Goal: Information Seeking & Learning: Understand process/instructions

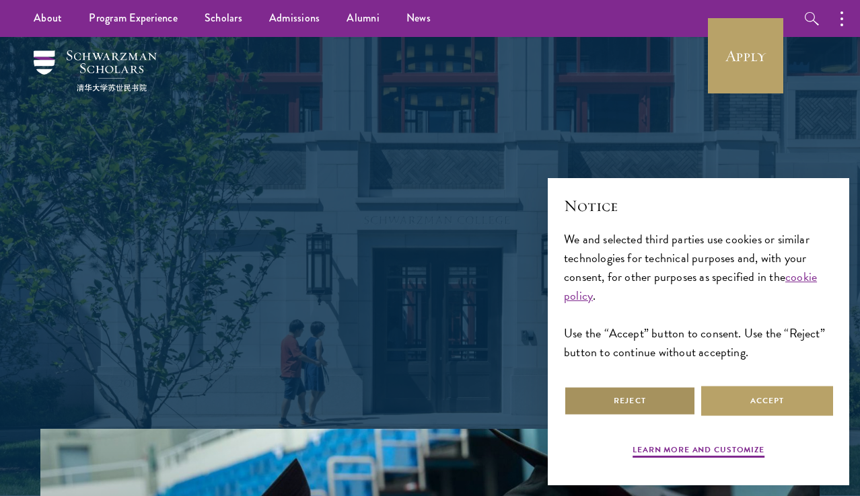
click at [605, 412] on button "Reject" at bounding box center [630, 401] width 132 height 30
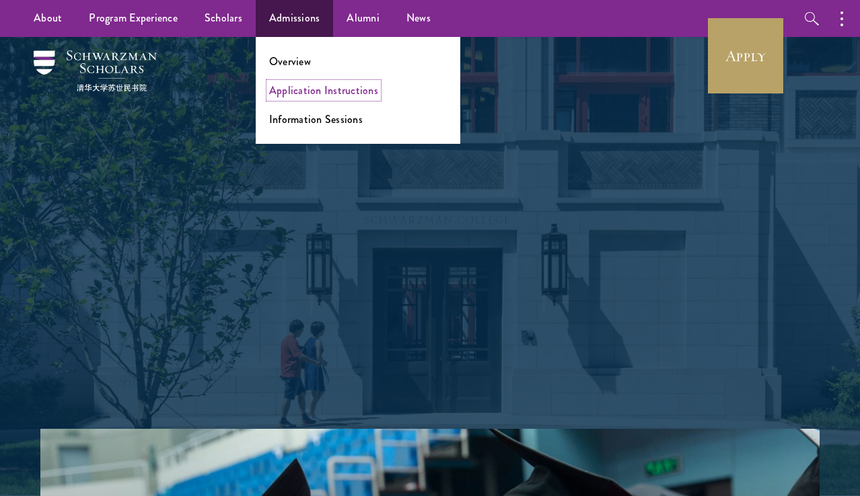
click at [295, 86] on link "Application Instructions" at bounding box center [323, 90] width 109 height 15
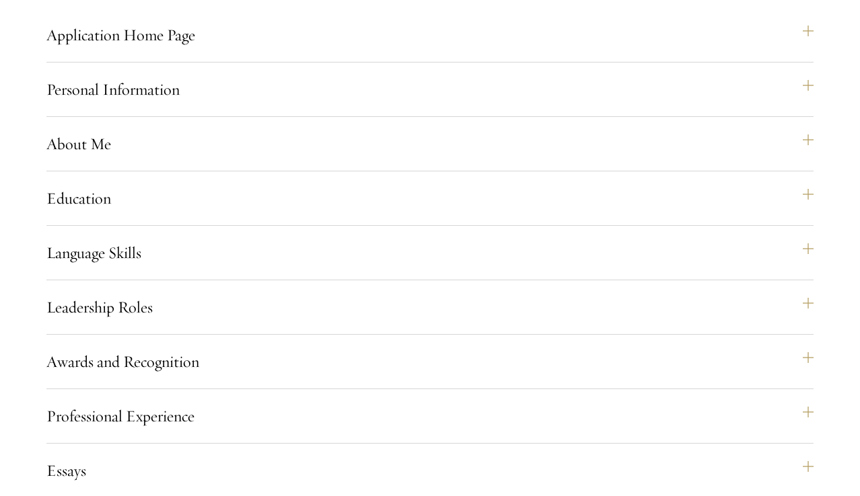
scroll to position [1170, 0]
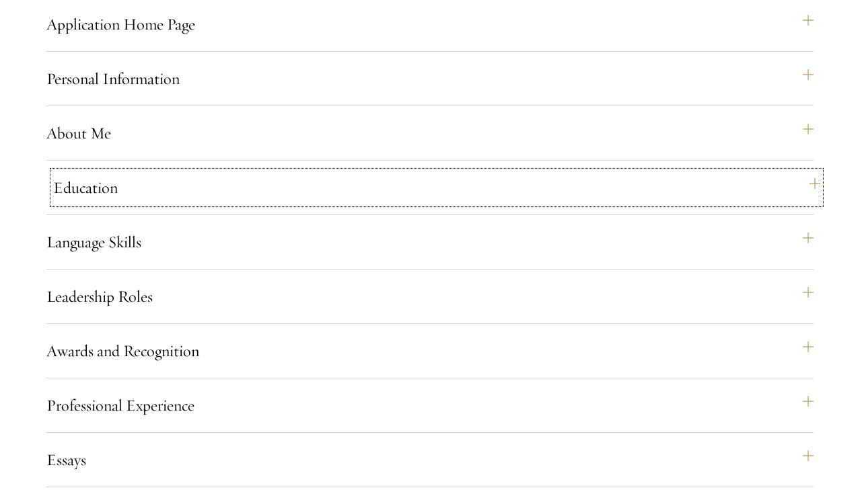
click at [186, 204] on button "Education" at bounding box center [436, 188] width 767 height 32
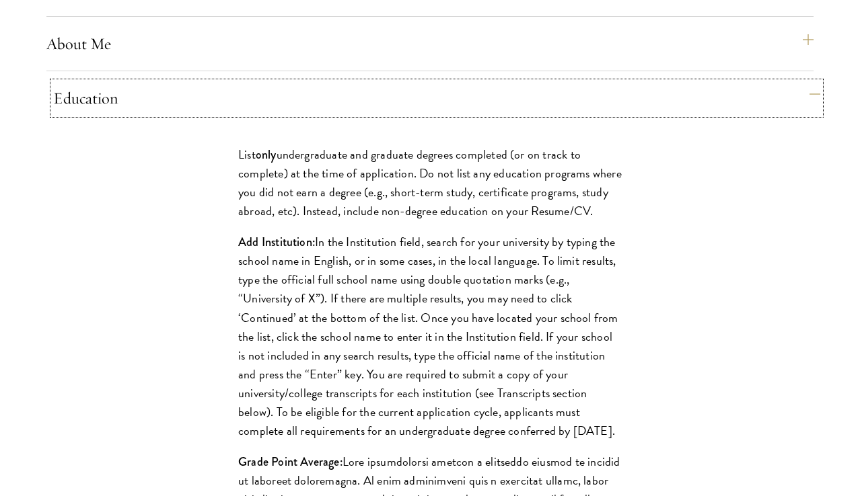
scroll to position [1260, 0]
click at [183, 114] on button "Education" at bounding box center [436, 97] width 767 height 32
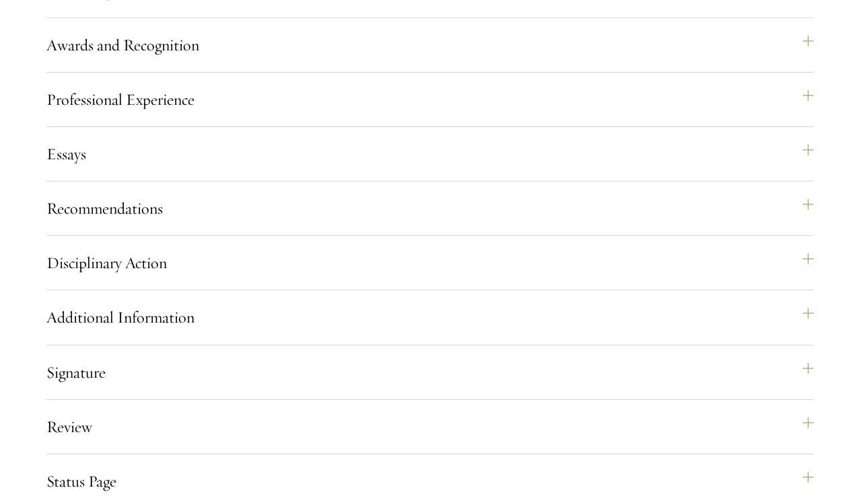
scroll to position [1490, 0]
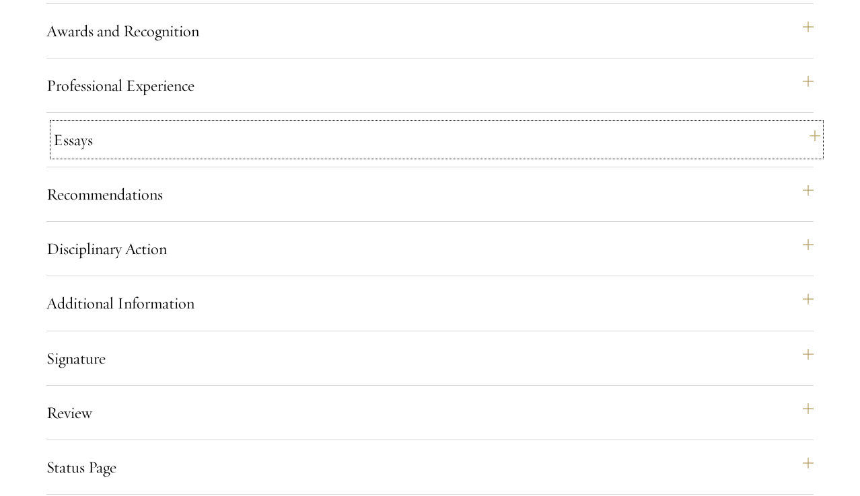
click at [198, 156] on button "Essays" at bounding box center [436, 140] width 767 height 32
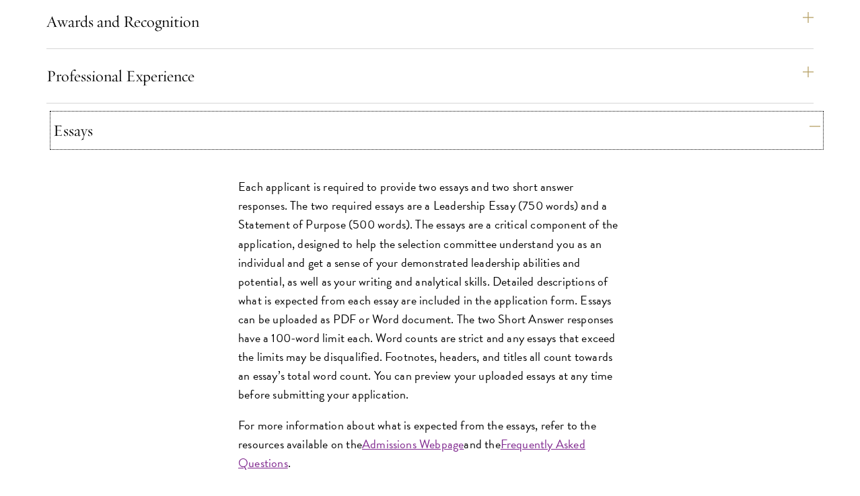
scroll to position [1526, 0]
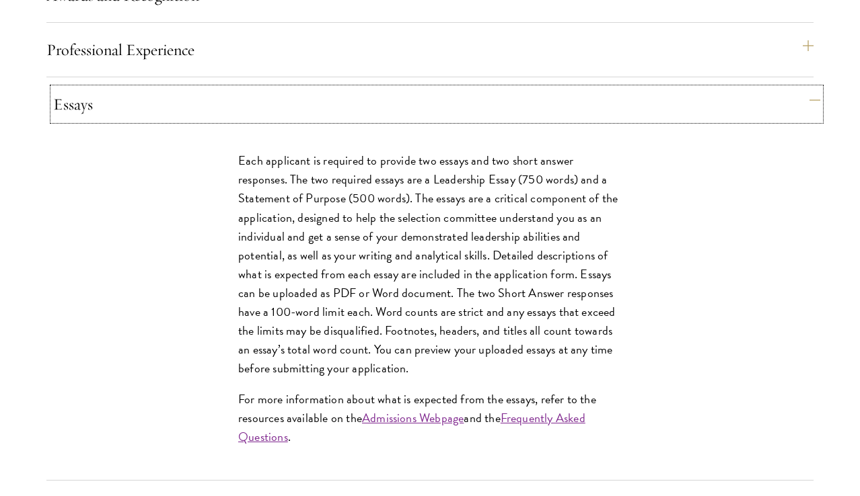
click at [180, 120] on button "Essays" at bounding box center [436, 104] width 767 height 32
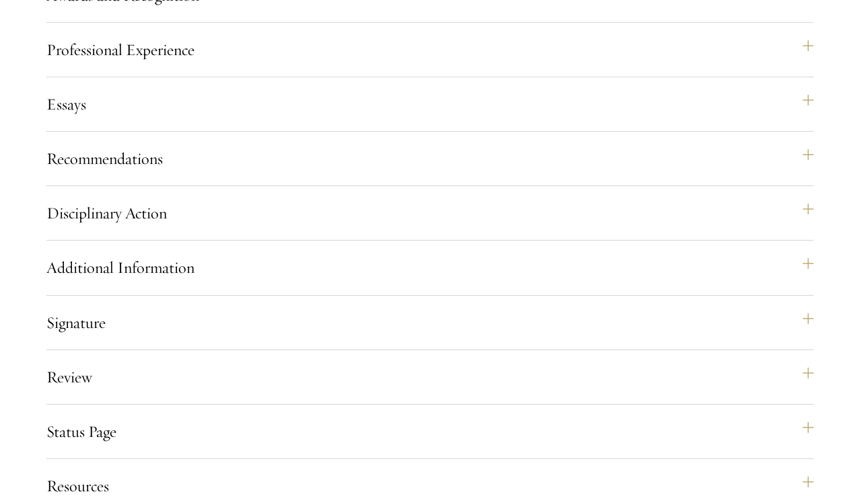
click at [174, 186] on div "Recommendations Register three recommenders by providing their names, professio…" at bounding box center [429, 165] width 767 height 44
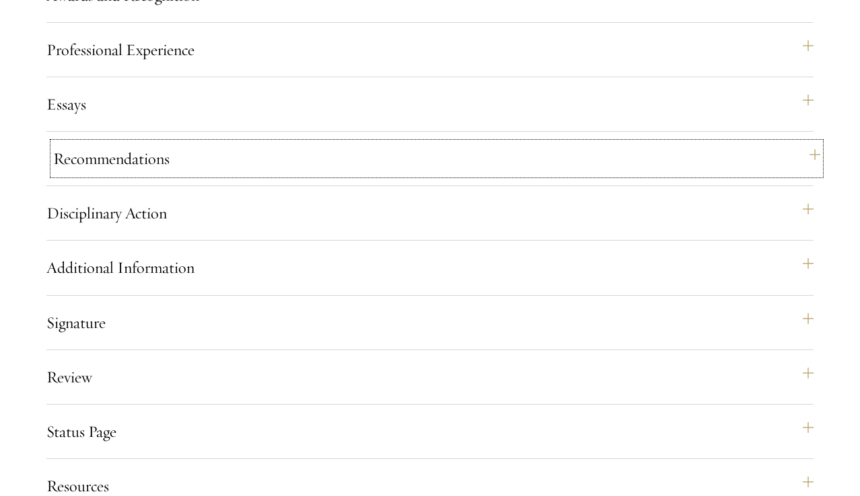
click at [192, 175] on button "Recommendations" at bounding box center [436, 159] width 767 height 32
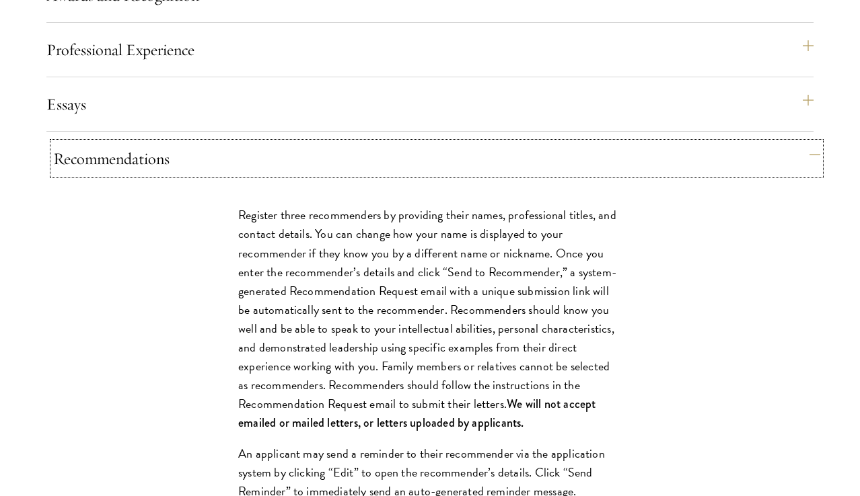
click at [192, 175] on button "Recommendations" at bounding box center [436, 159] width 767 height 32
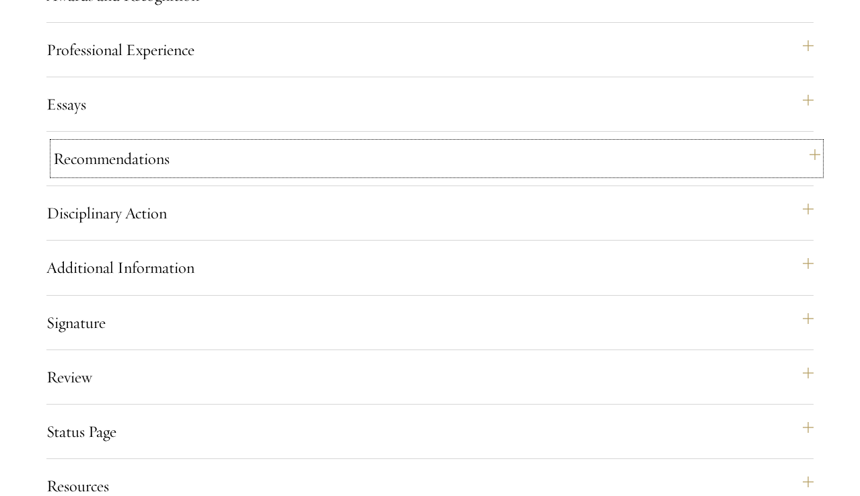
click at [192, 175] on button "Recommendations" at bounding box center [436, 159] width 767 height 32
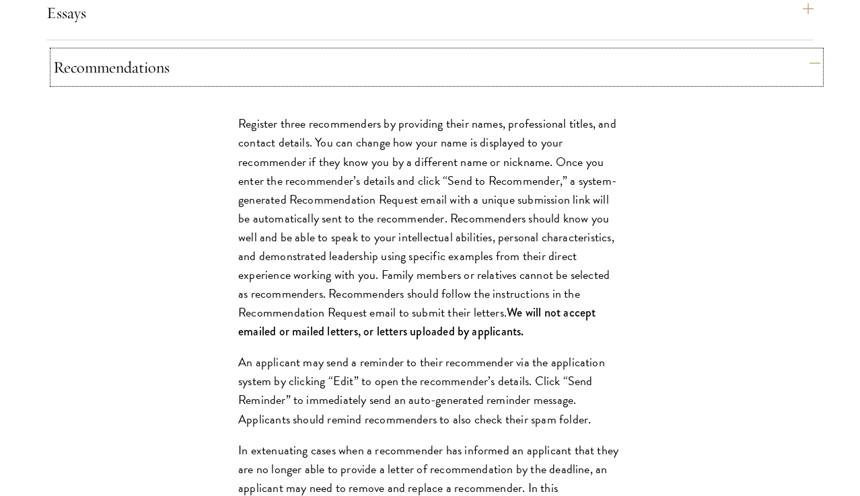
scroll to position [1647, 0]
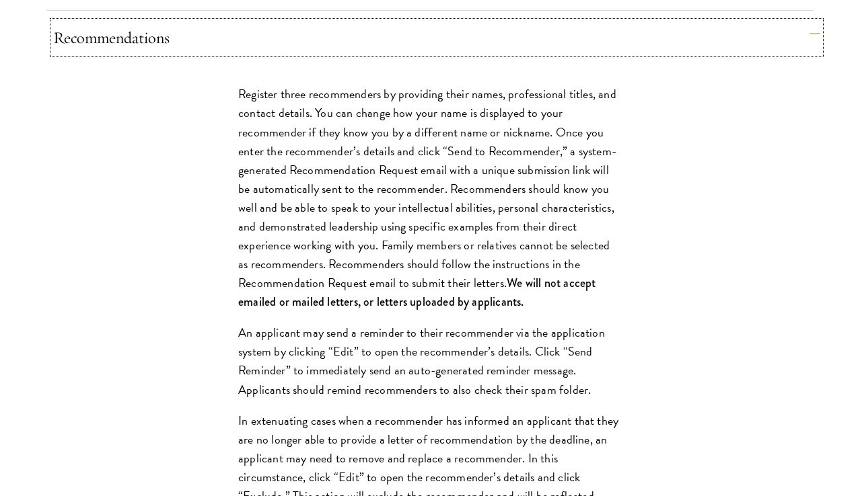
click at [200, 54] on button "Recommendations" at bounding box center [436, 38] width 767 height 32
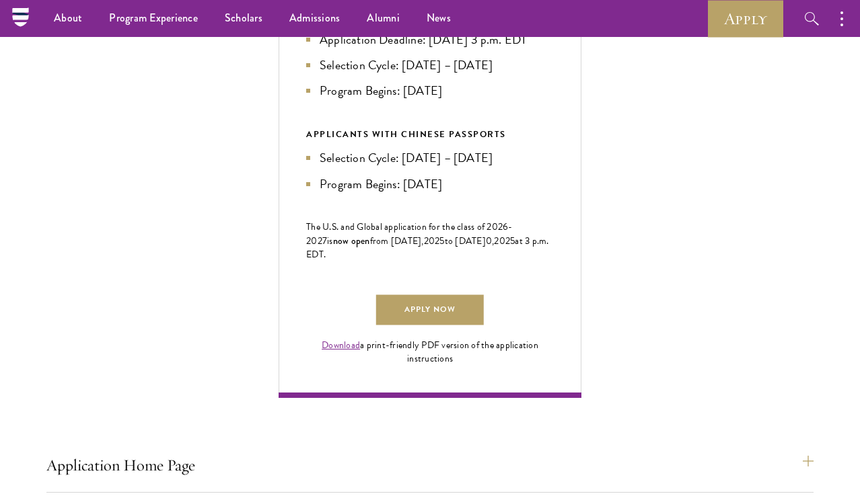
scroll to position [726, 0]
